Goal: Transaction & Acquisition: Purchase product/service

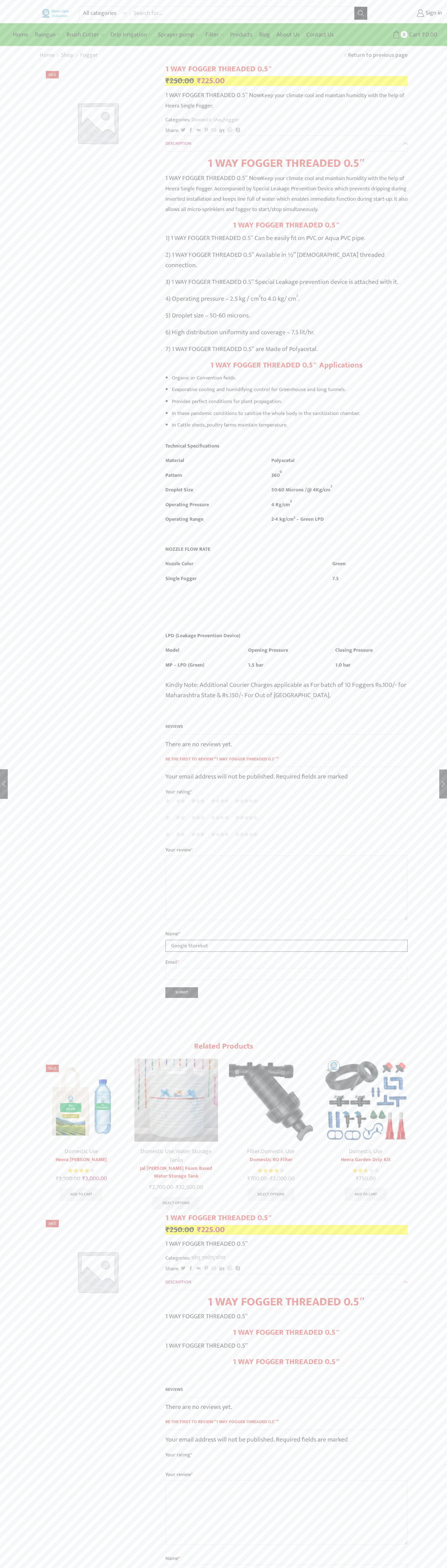
type input "Google Storebot"
click at [63, 12] on img at bounding box center [55, 13] width 27 height 9
click at [440, 212] on div "All categories Accessories Air Release Valve Brush Cutter Domestic Use Drip Irr…" at bounding box center [224, 1239] width 447 height 2478
click at [131, 1567] on html "All categories Accessories Air Release Valve Brush Cutter Domestic Use Drip Irr…" at bounding box center [224, 1244] width 447 height 2489
click at [26, 691] on div "All categories Accessories Air Release Valve Brush Cutter Domestic Use Drip Irr…" at bounding box center [224, 1239] width 447 height 2478
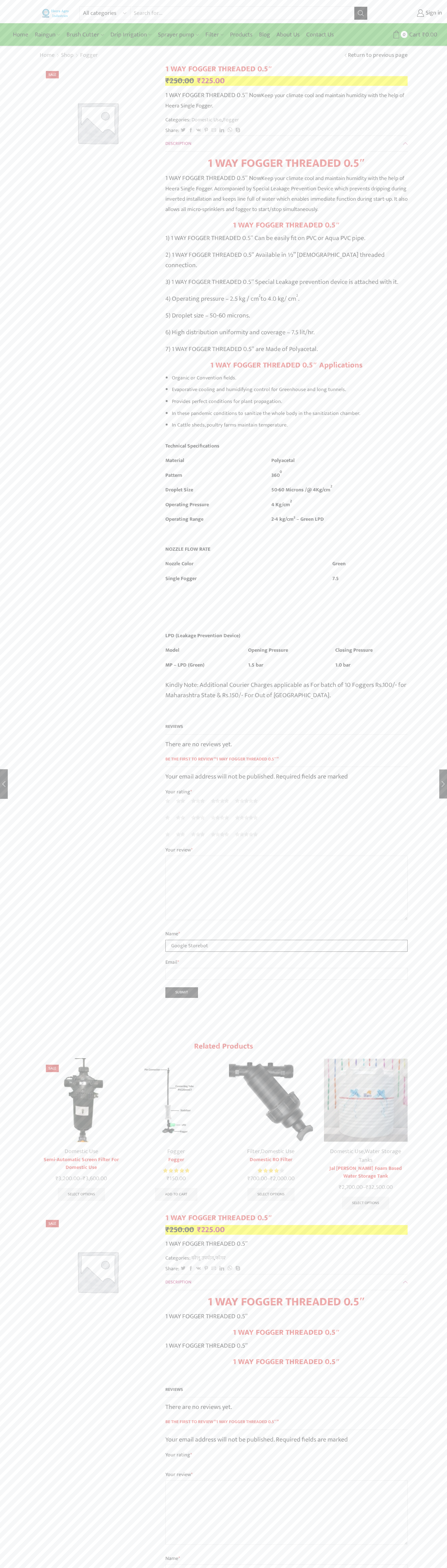
type input "Google Storebot"
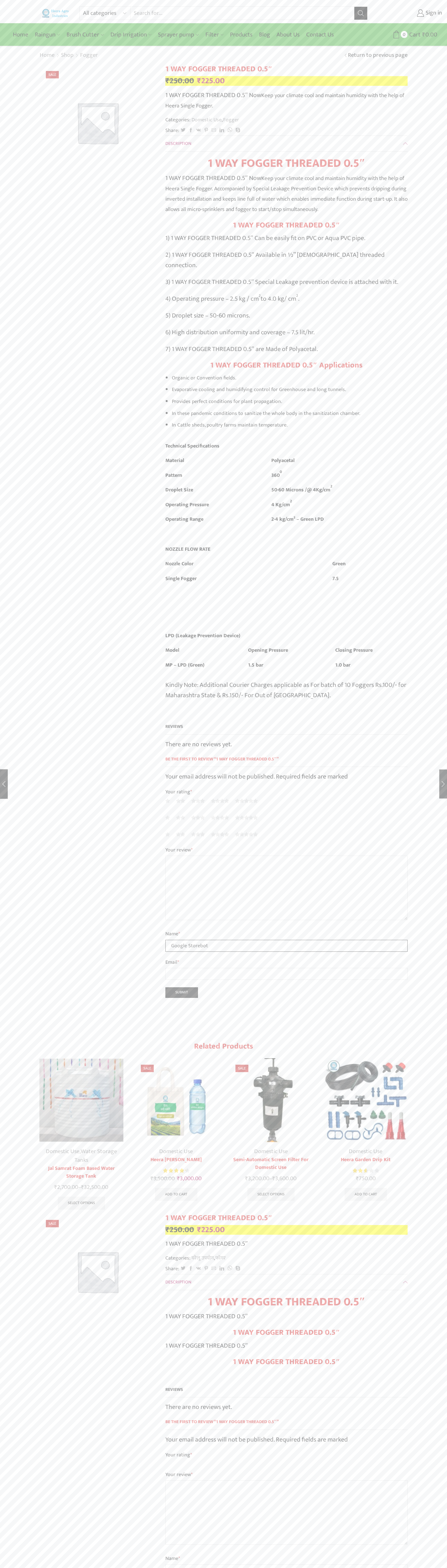
type input "Google Storebot"
click at [410, 13] on link "Sign in" at bounding box center [409, 13] width 65 height 12
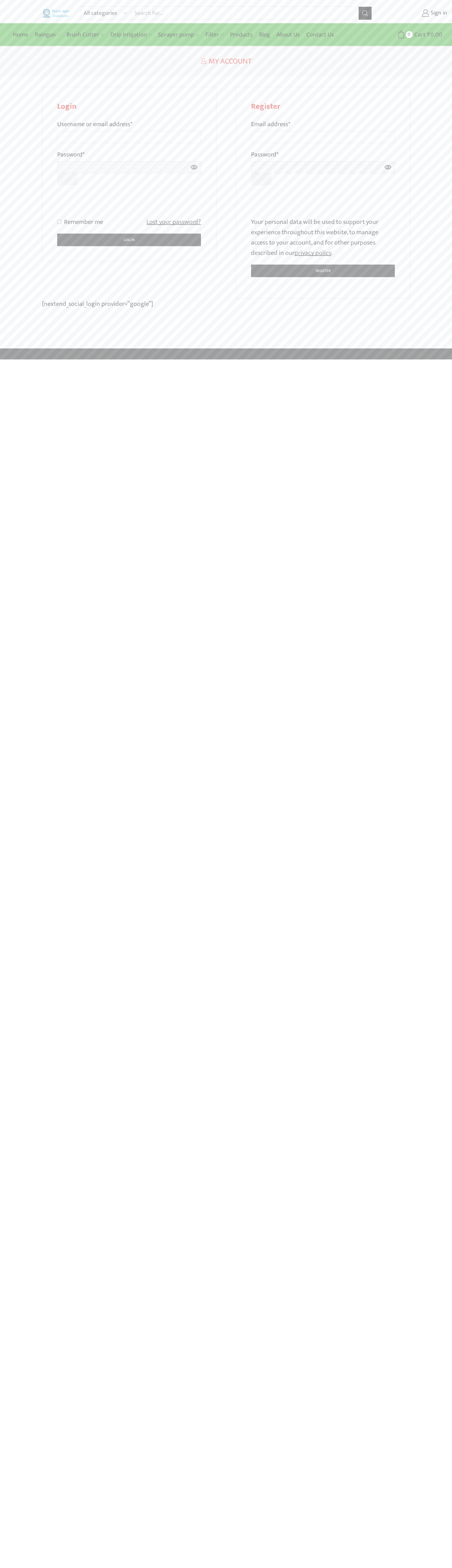
click at [323, 237] on p "Your personal data will be used to support your experience throughout this webs…" at bounding box center [323, 237] width 144 height 41
click at [330, 212] on div at bounding box center [226, 784] width 452 height 1568
